Goal: Find specific page/section: Locate a particular part of the current website

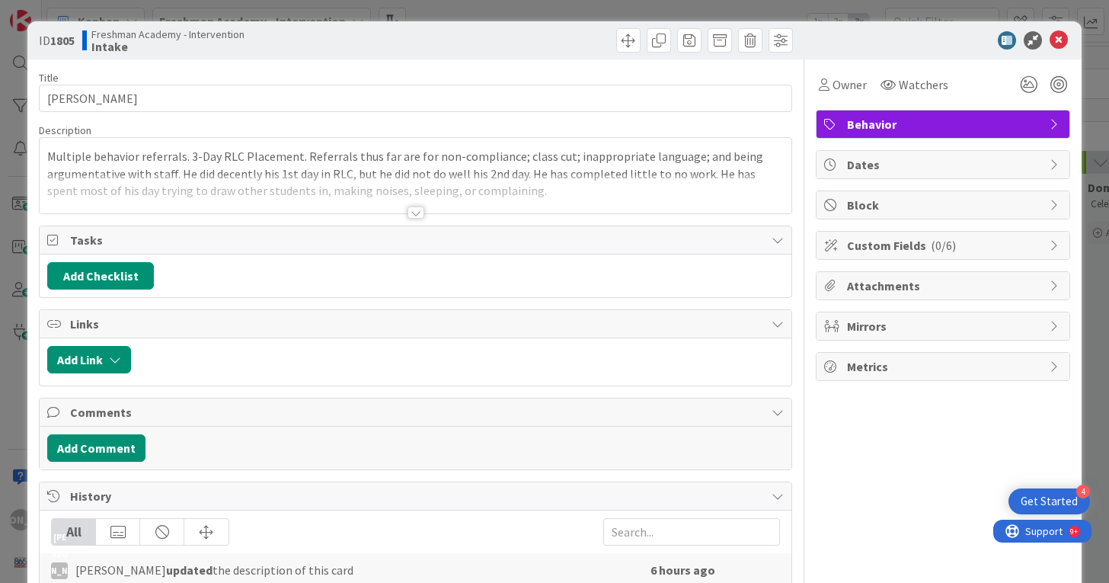
click at [410, 216] on div at bounding box center [415, 212] width 17 height 12
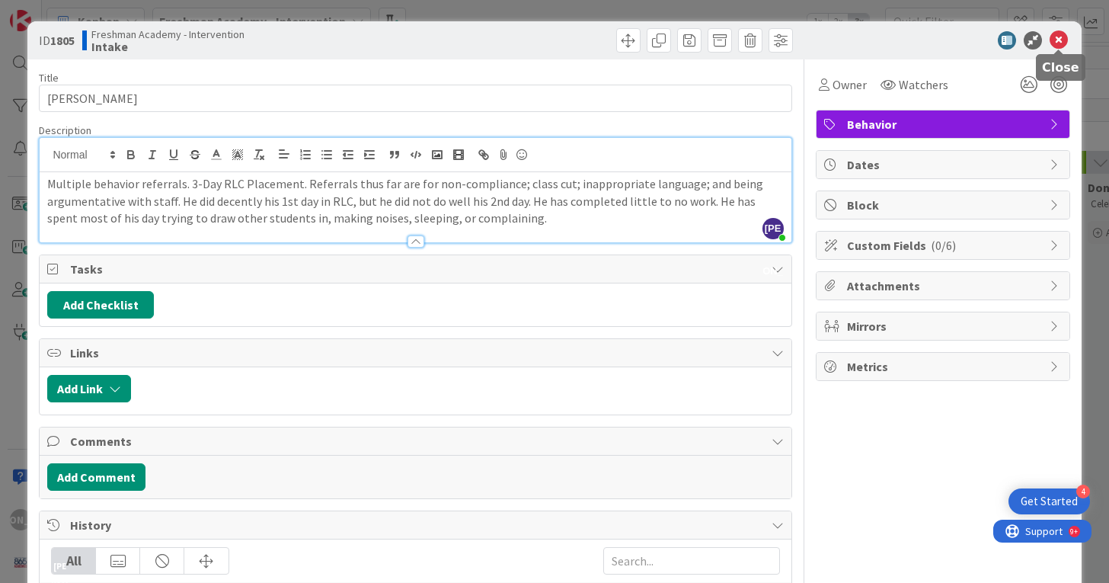
click at [1057, 37] on icon at bounding box center [1058, 40] width 18 height 18
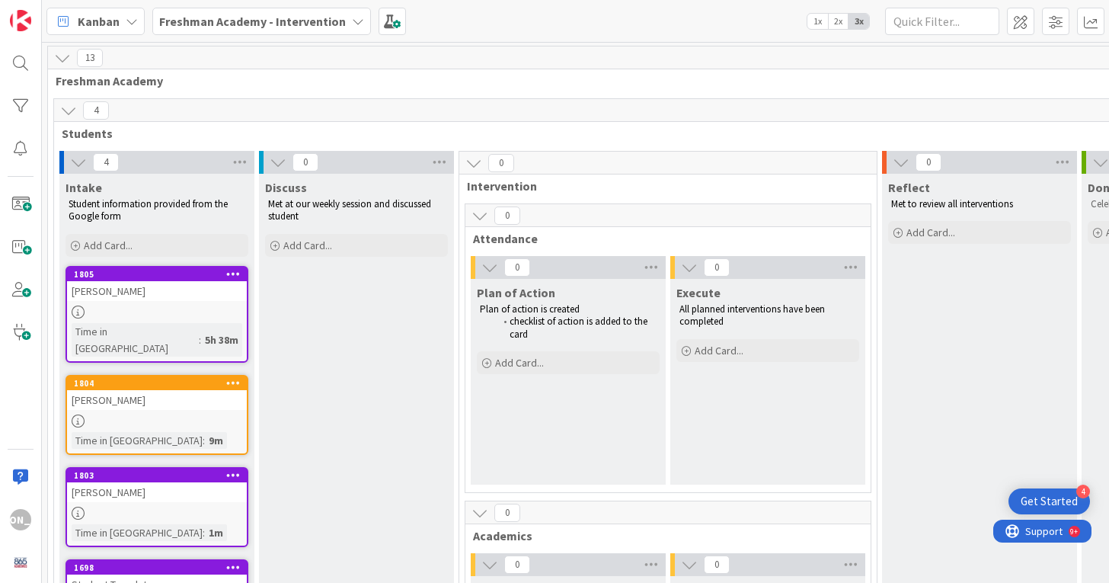
click at [182, 390] on div "[PERSON_NAME]" at bounding box center [157, 400] width 180 height 20
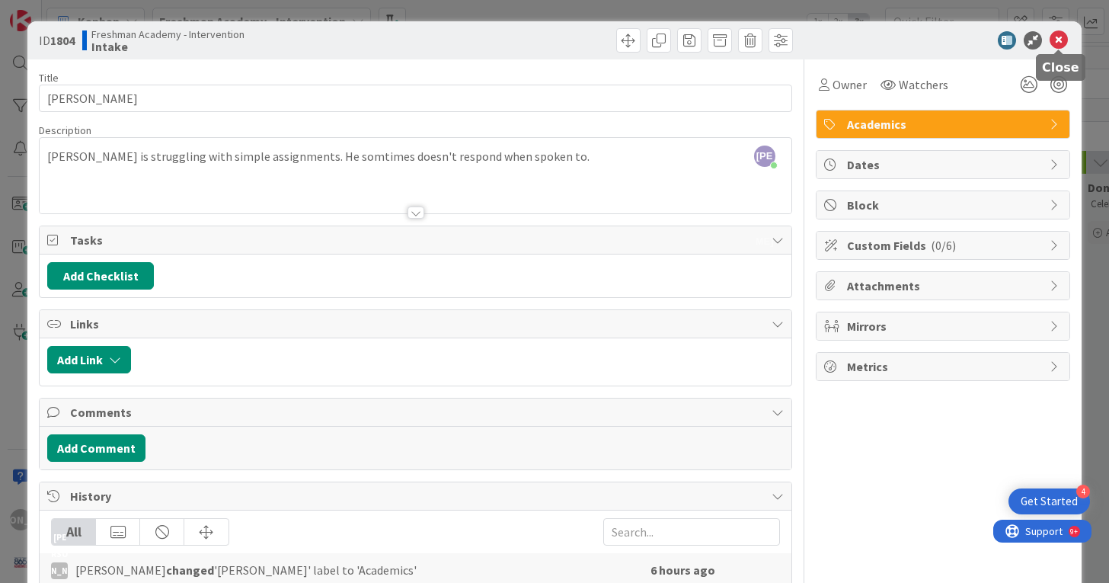
click at [1057, 37] on icon at bounding box center [1058, 40] width 18 height 18
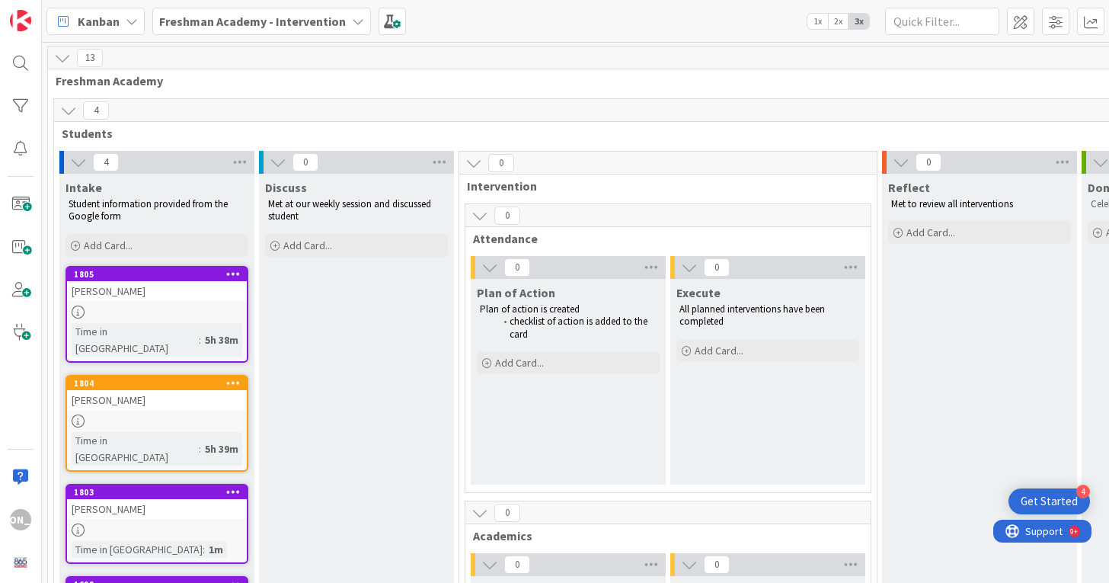
click at [129, 499] on div "[PERSON_NAME]" at bounding box center [157, 509] width 180 height 20
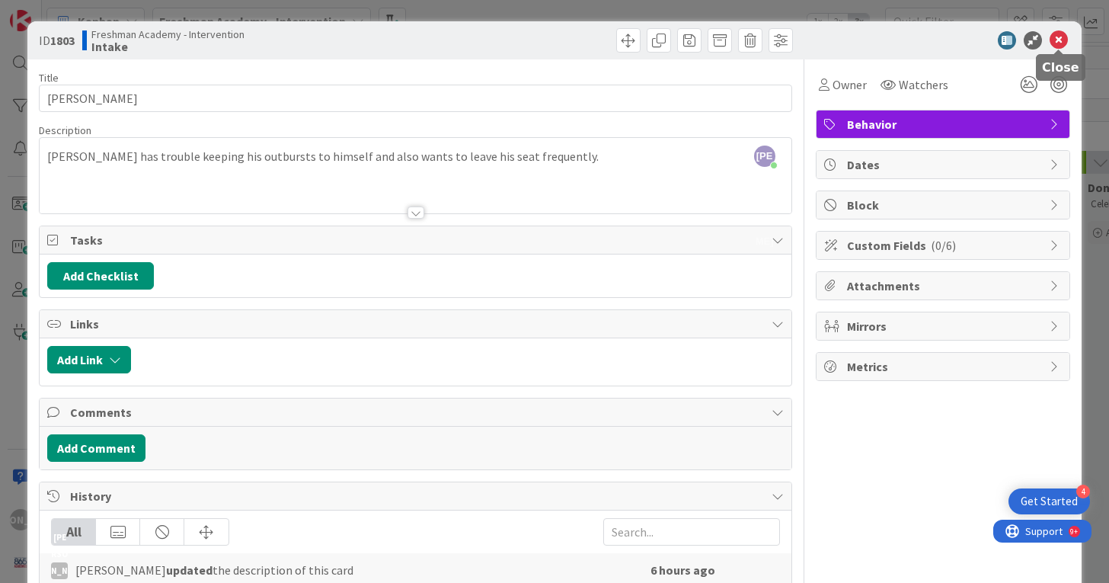
click at [1058, 40] on icon at bounding box center [1058, 40] width 18 height 18
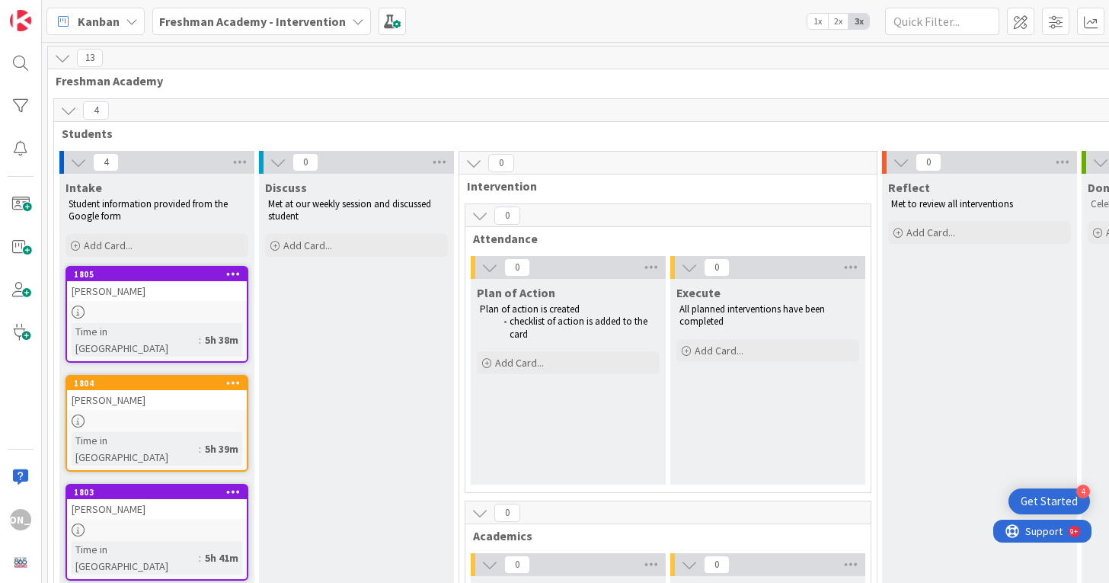
click at [161, 315] on div at bounding box center [157, 311] width 180 height 13
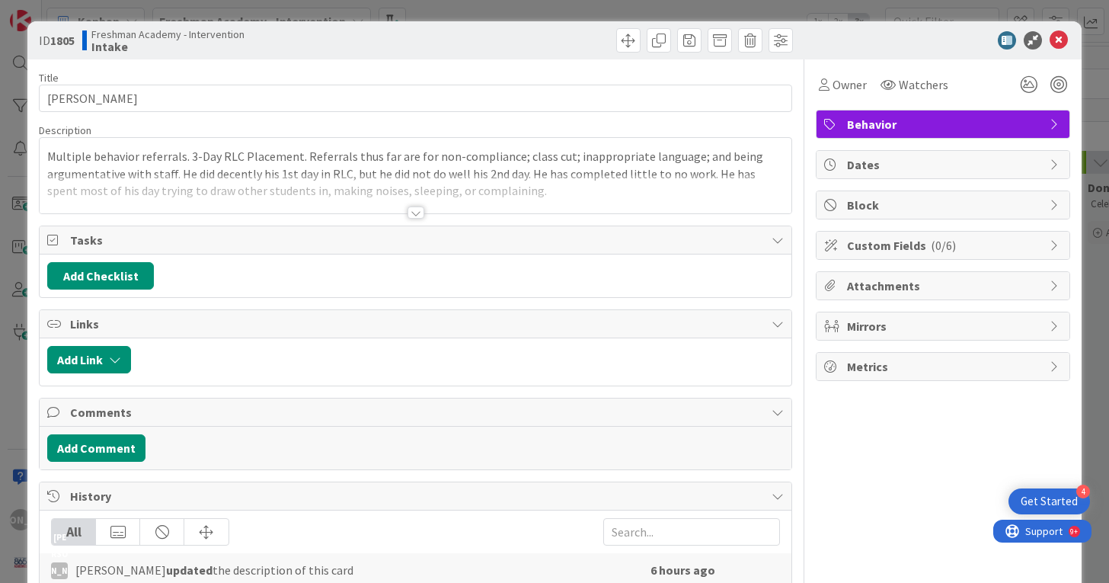
click at [409, 215] on div at bounding box center [415, 212] width 17 height 12
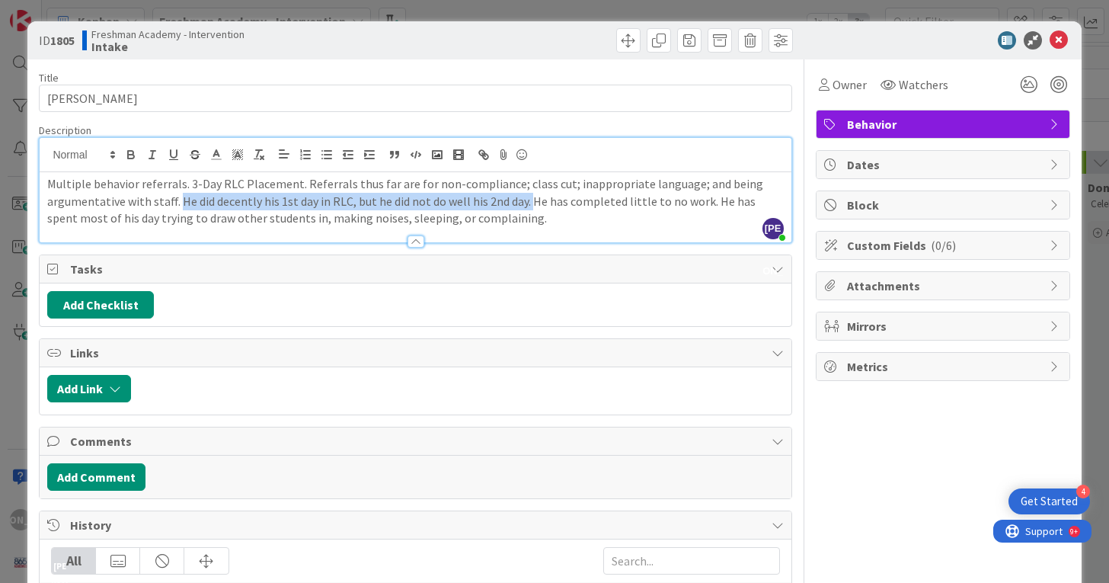
drag, startPoint x: 525, startPoint y: 203, endPoint x: 181, endPoint y: 204, distance: 344.2
click at [181, 204] on p "Multiple behavior referrals. 3-Day RLC Placement. Referrals thus far are for no…" at bounding box center [415, 201] width 736 height 52
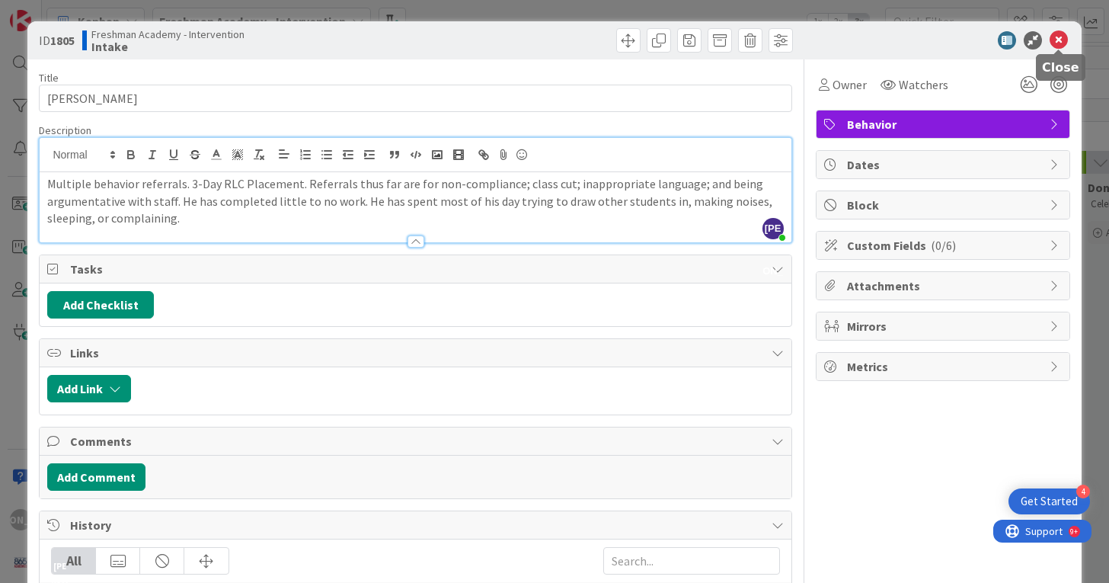
click at [1059, 40] on icon at bounding box center [1058, 40] width 18 height 18
